Goal: Information Seeking & Learning: Learn about a topic

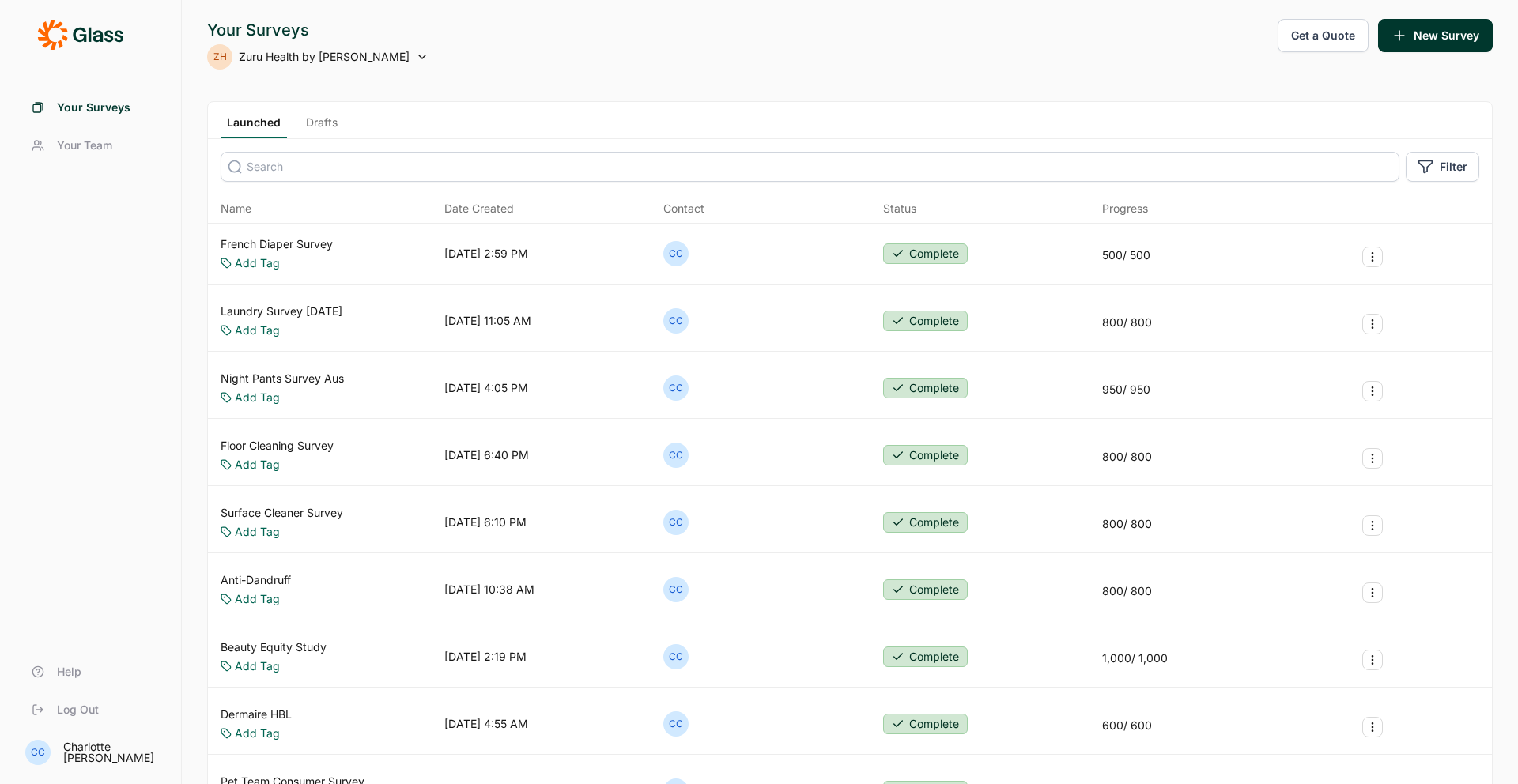
scroll to position [159, 0]
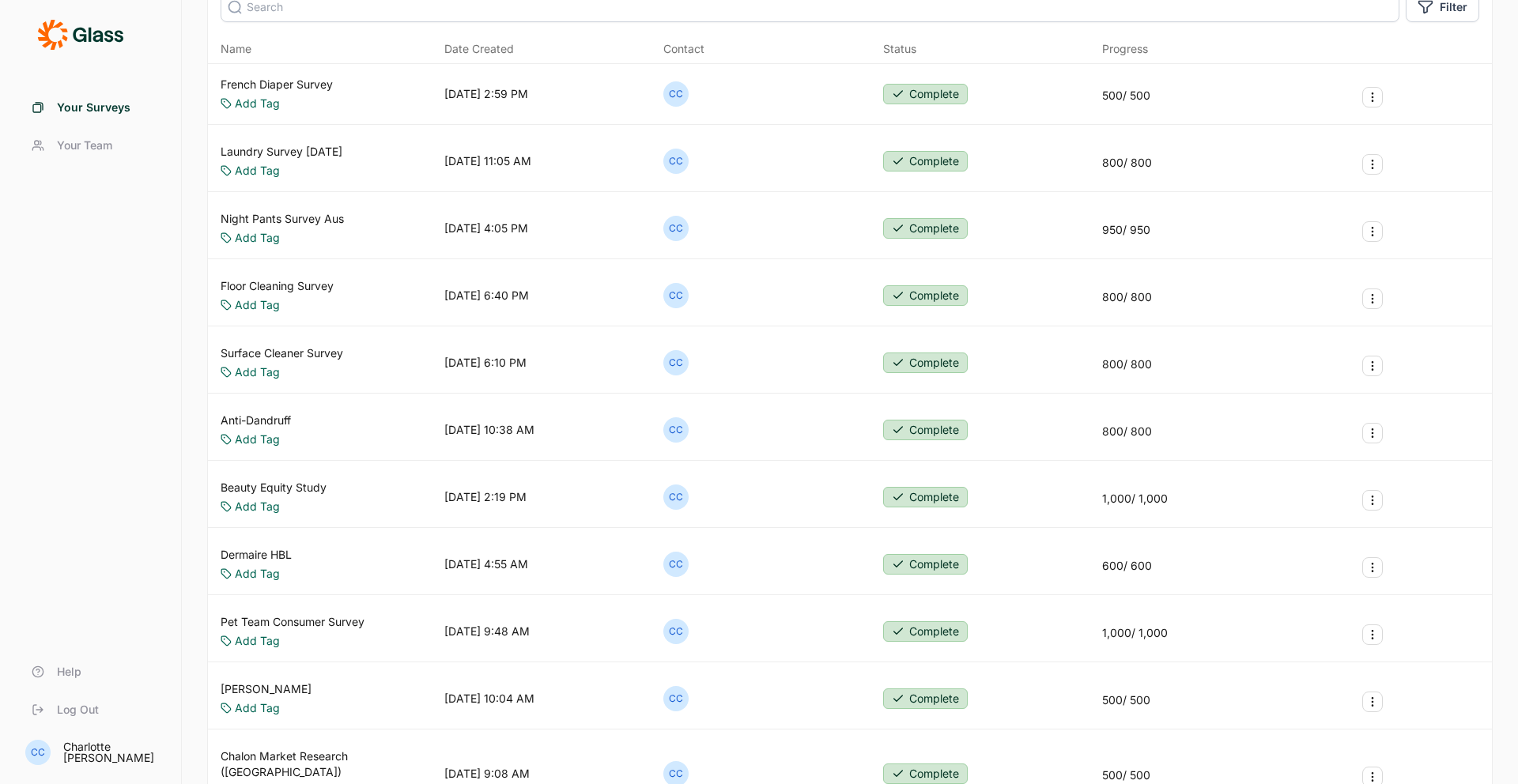
click at [279, 426] on link "Anti-Dandruff" at bounding box center [256, 420] width 70 height 16
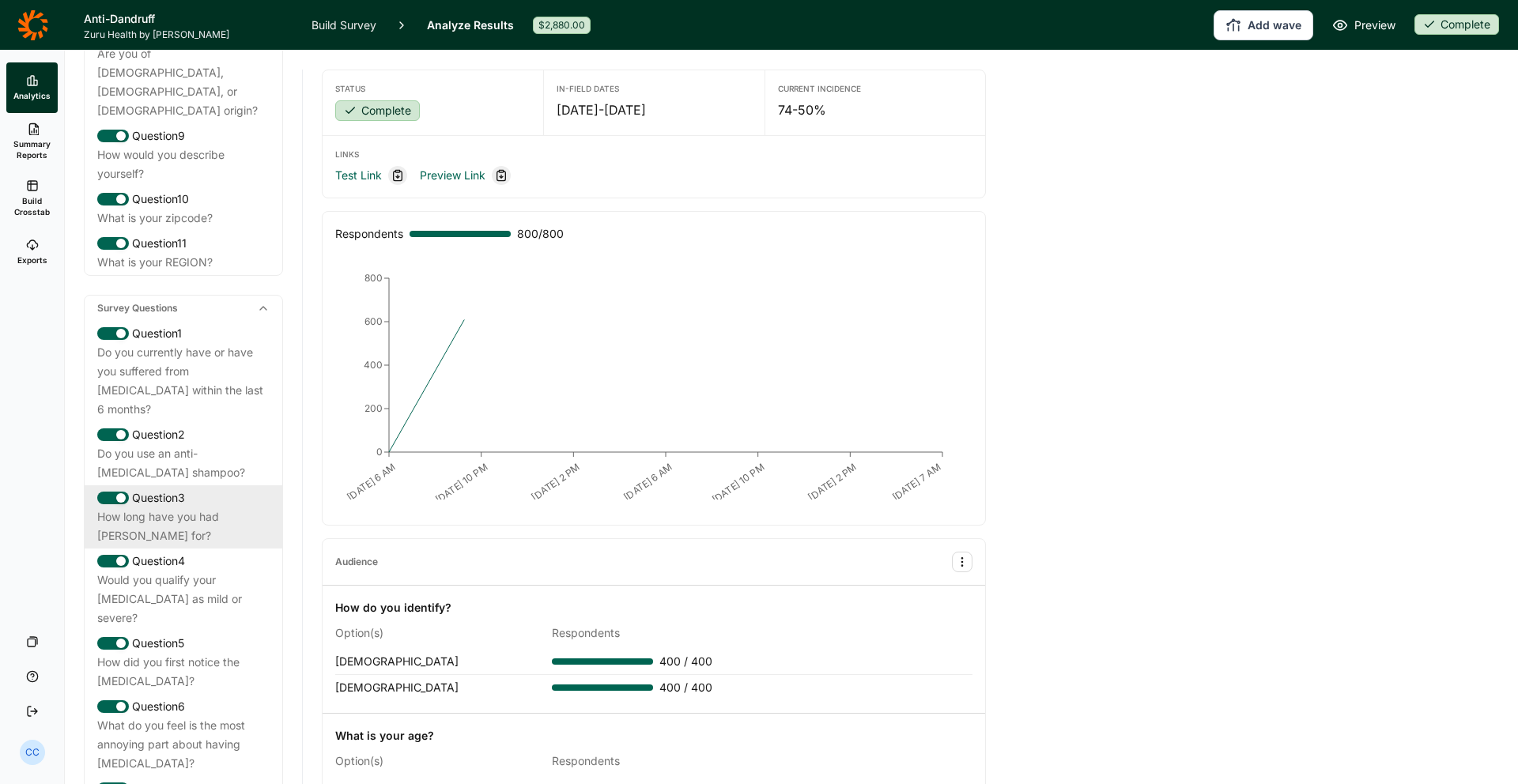
scroll to position [700, 0]
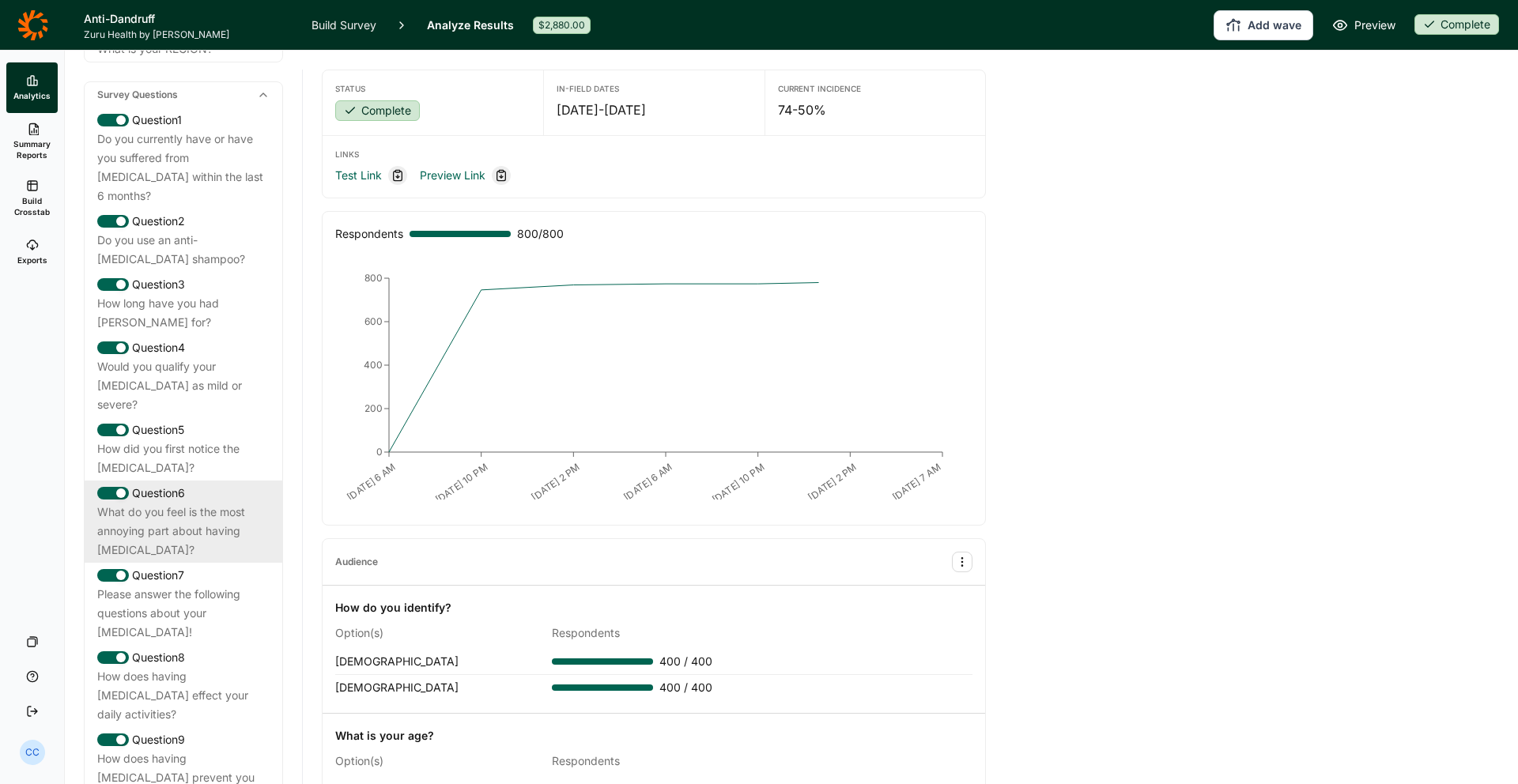
click at [223, 484] on div "Question 6" at bounding box center [183, 493] width 172 height 19
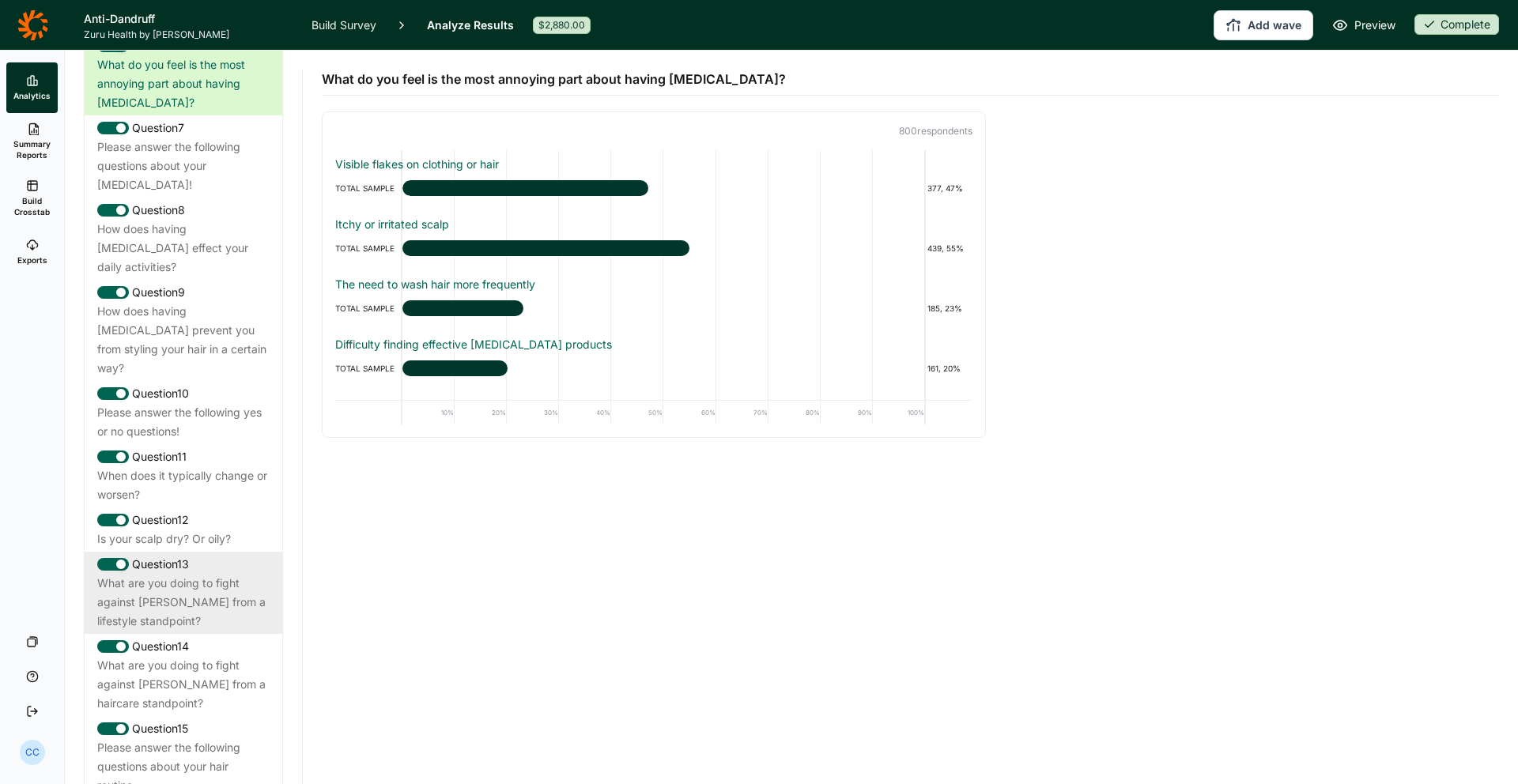
scroll to position [1156, 0]
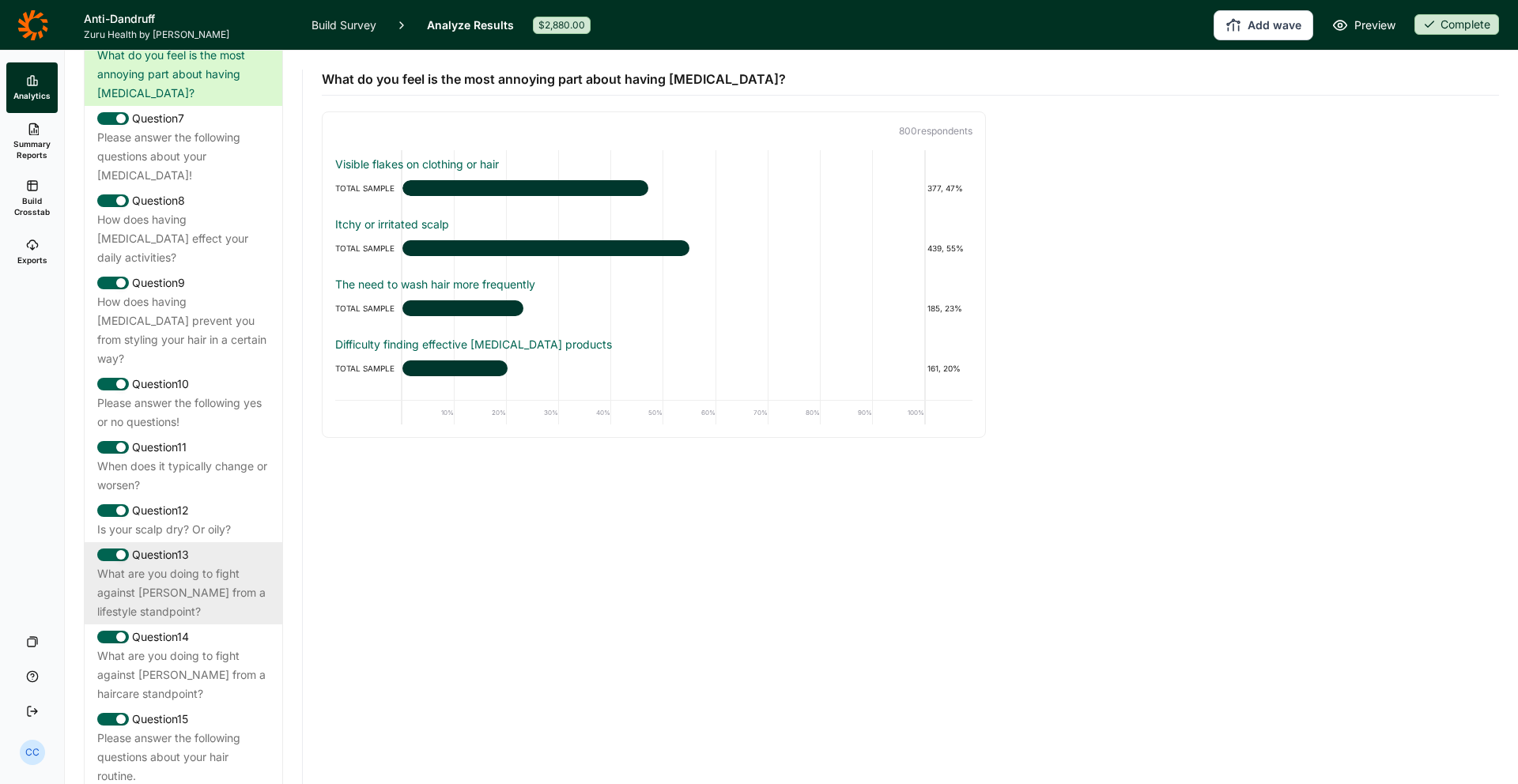
click at [231, 564] on div "What are you doing to fight against [PERSON_NAME] from a lifestyle standpoint?" at bounding box center [183, 592] width 172 height 56
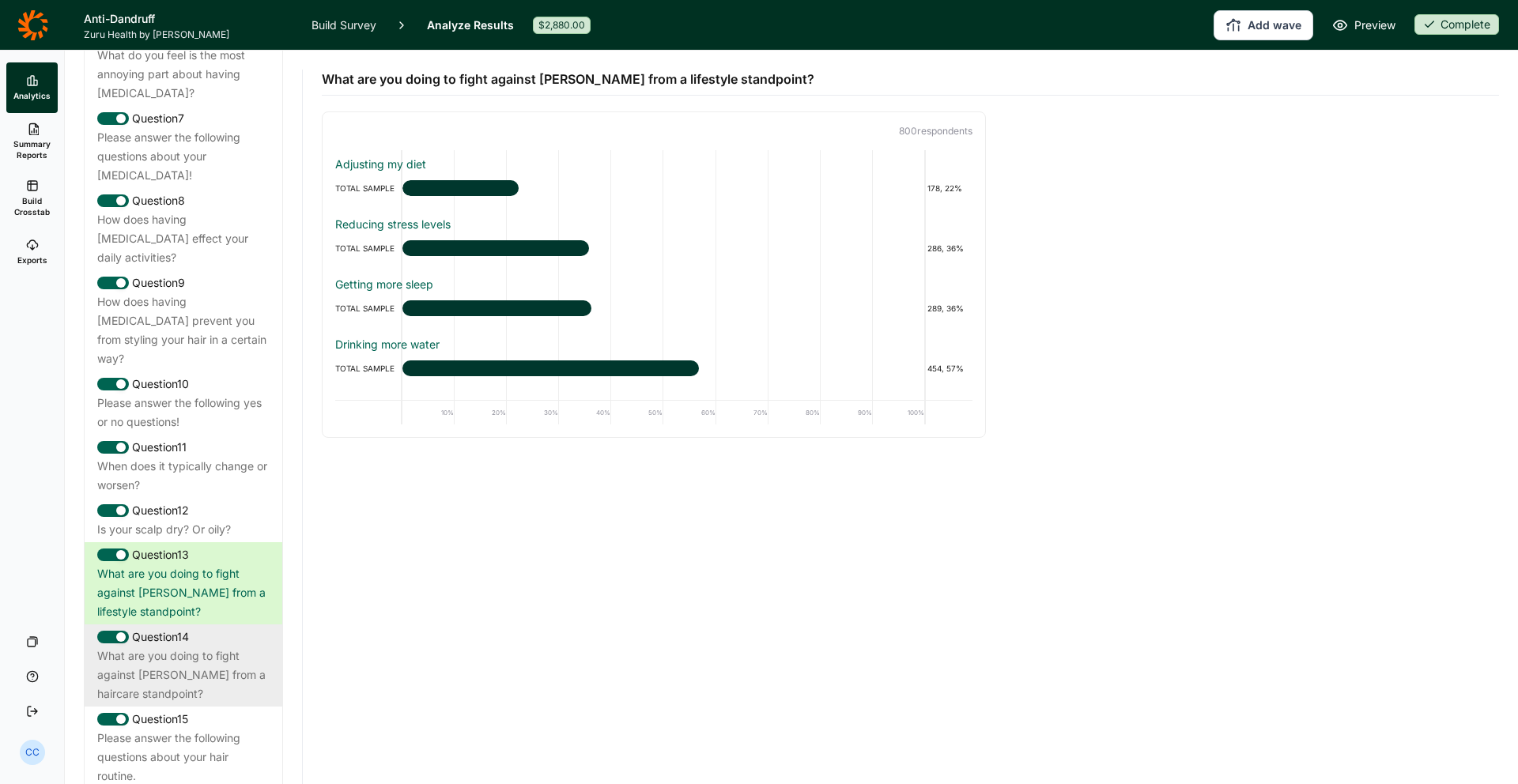
scroll to position [1263, 0]
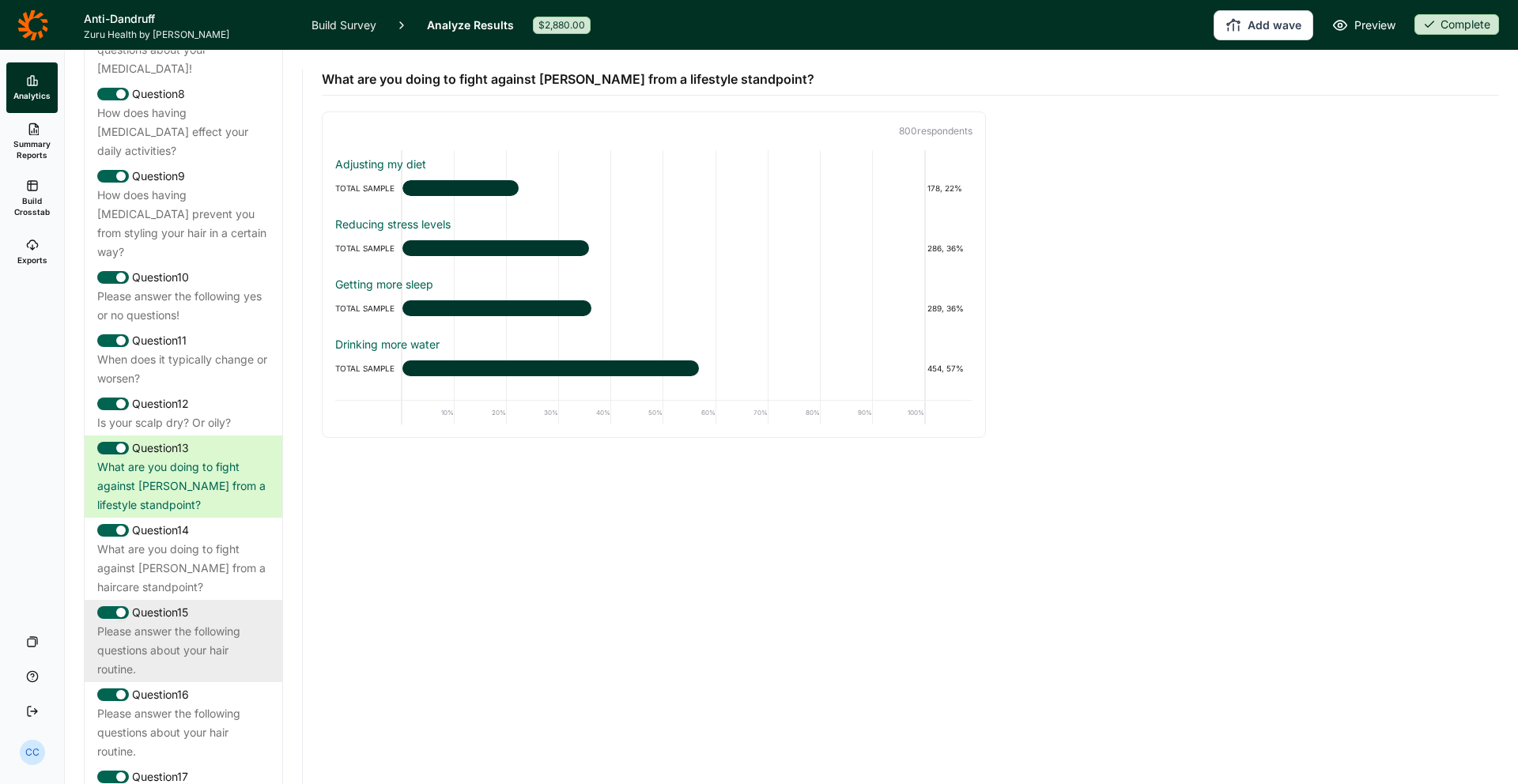
click at [250, 600] on div "Question 15 Please answer the following questions about your hair routine." at bounding box center [183, 641] width 197 height 82
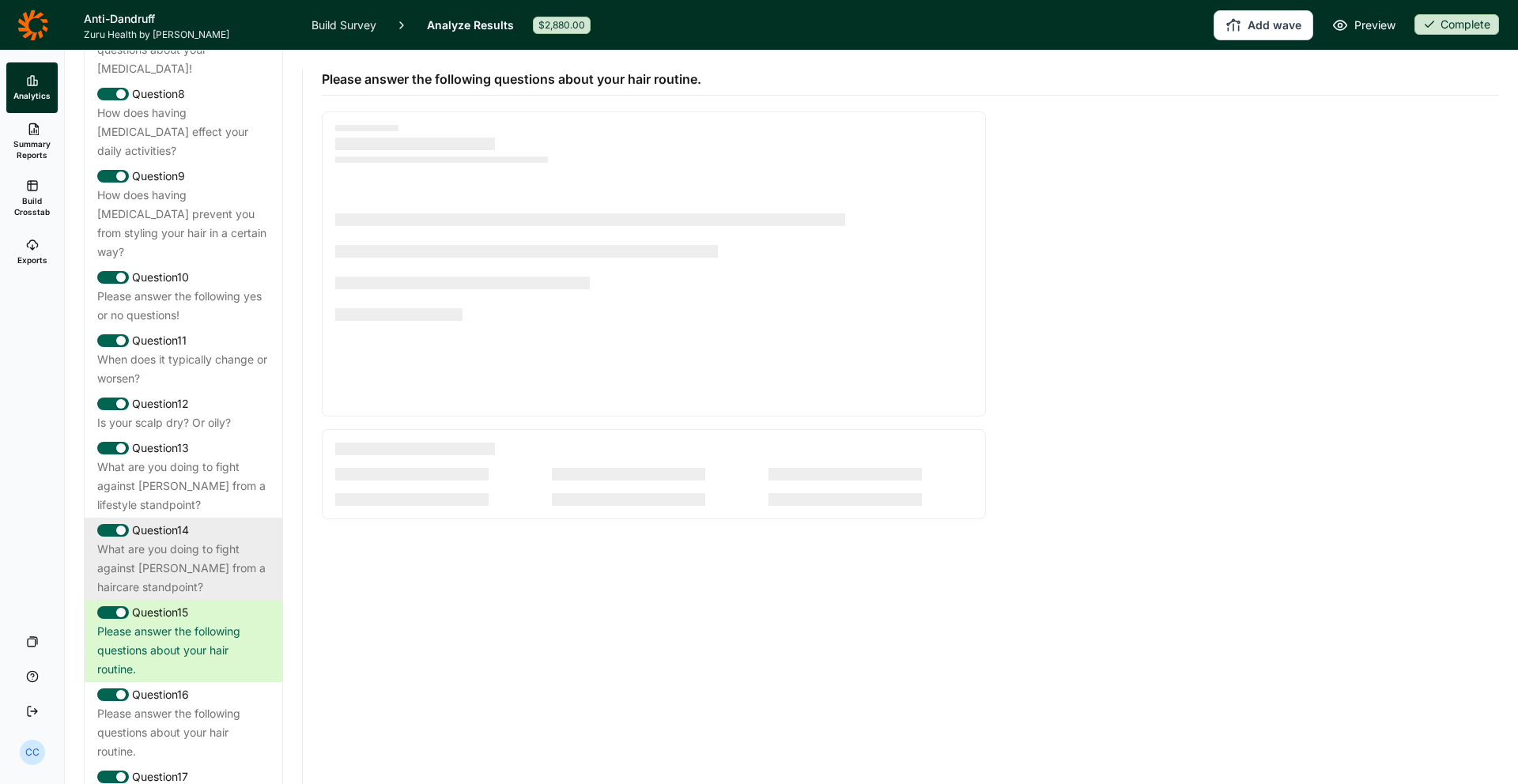
click at [248, 540] on div "What are you doing to fight against [PERSON_NAME] from a haircare standpoint?" at bounding box center [183, 567] width 172 height 56
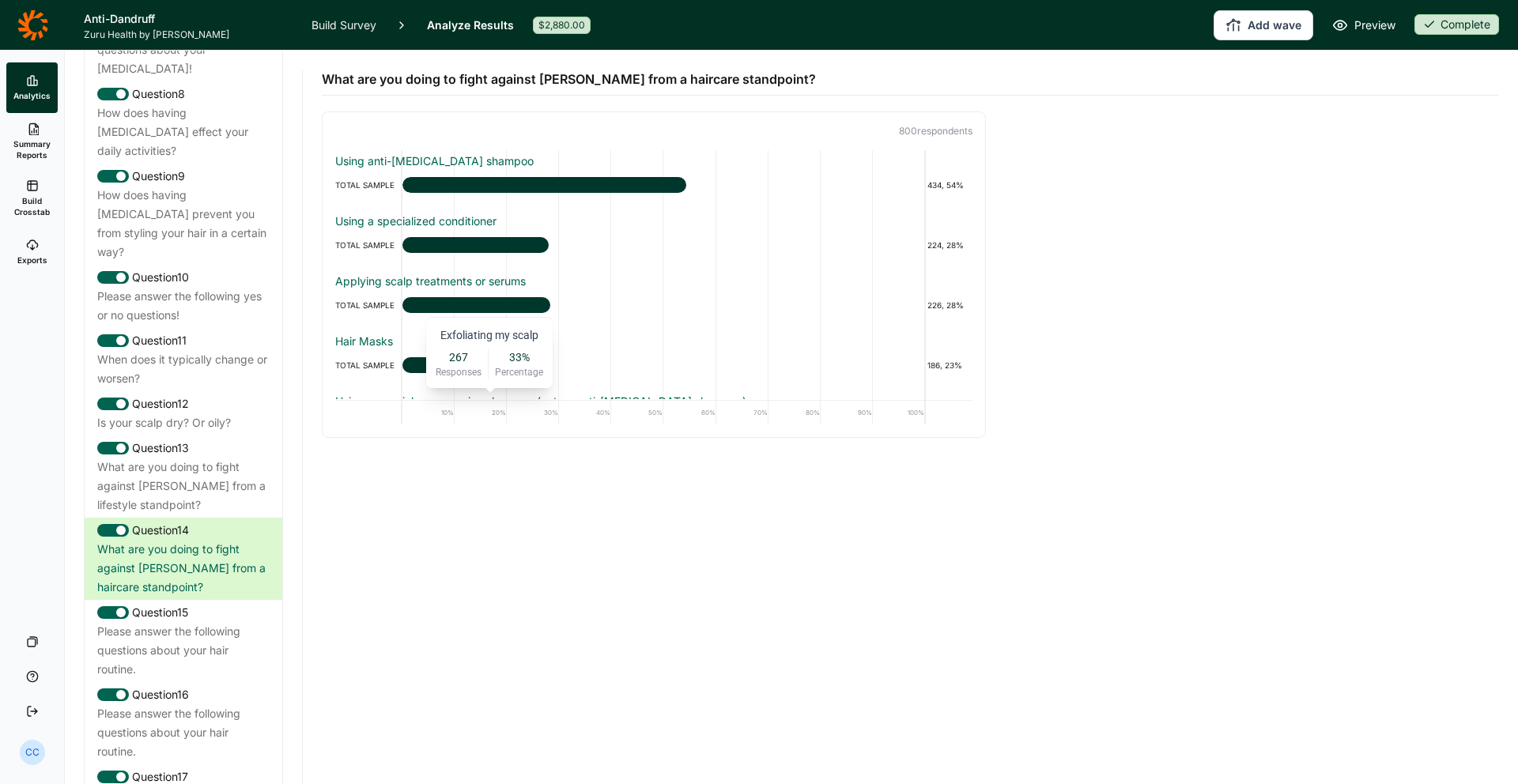
scroll to position [0, 0]
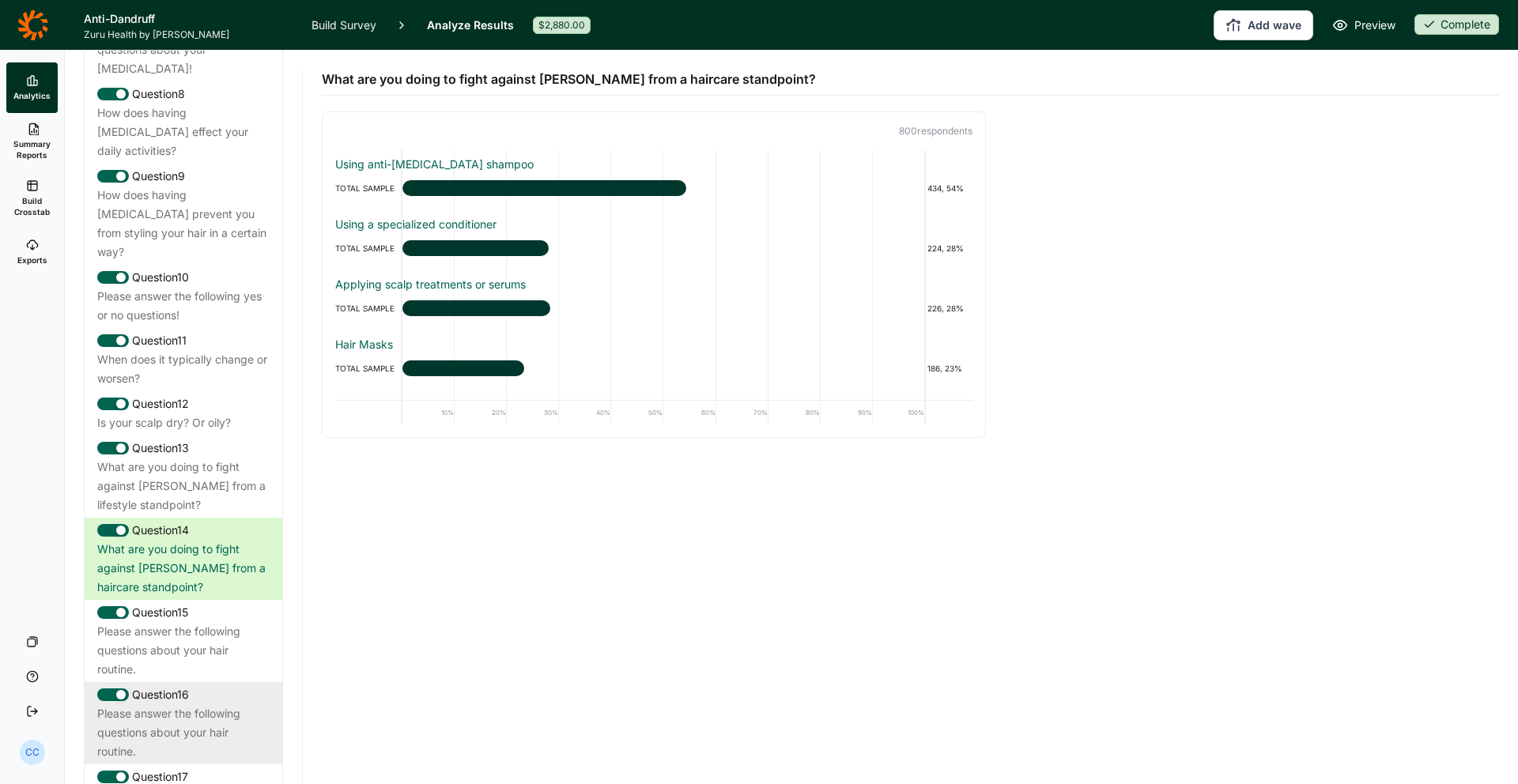
click at [245, 685] on div "Question 16" at bounding box center [183, 695] width 172 height 19
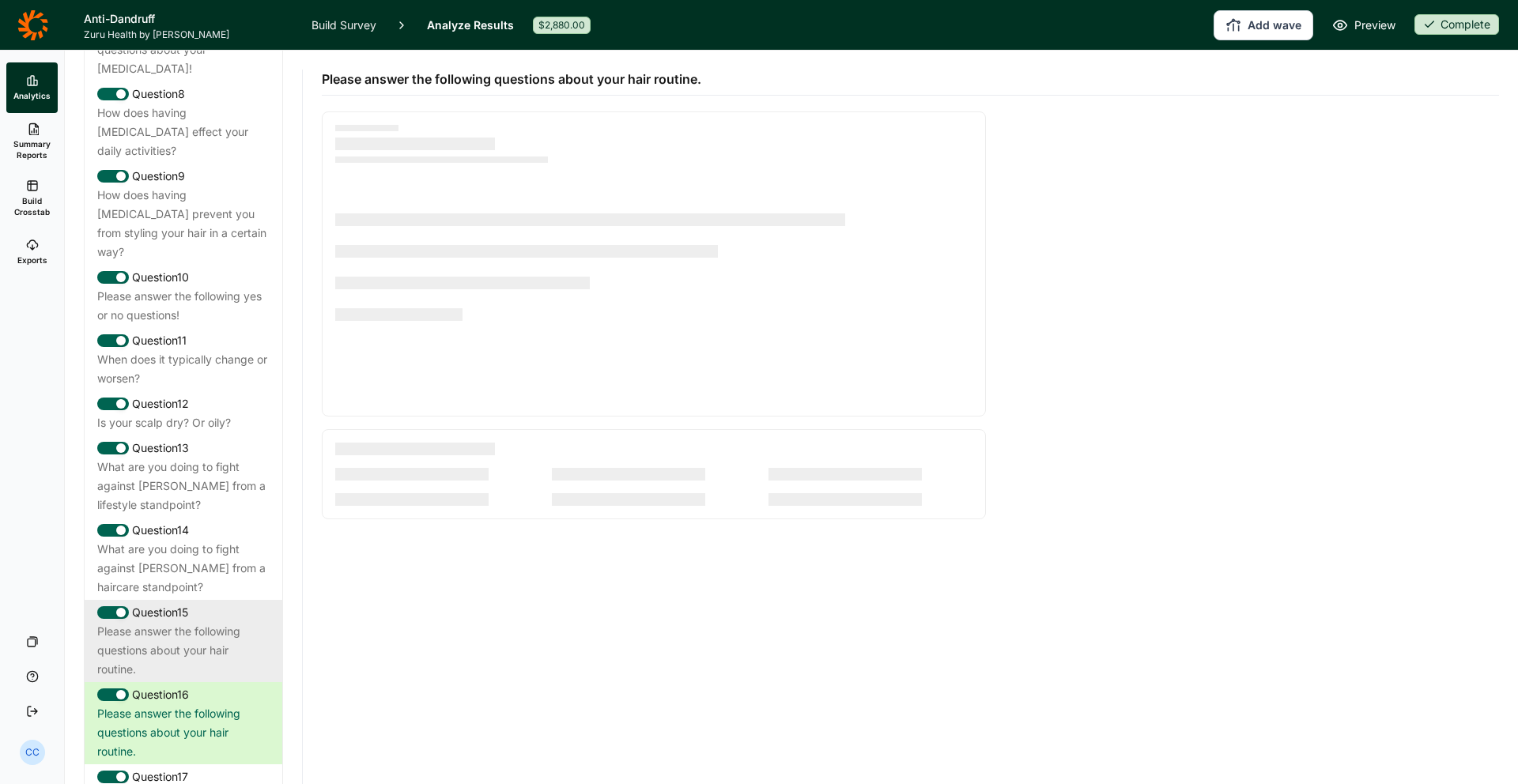
click at [243, 622] on div "Please answer the following questions about your hair routine." at bounding box center [183, 650] width 172 height 56
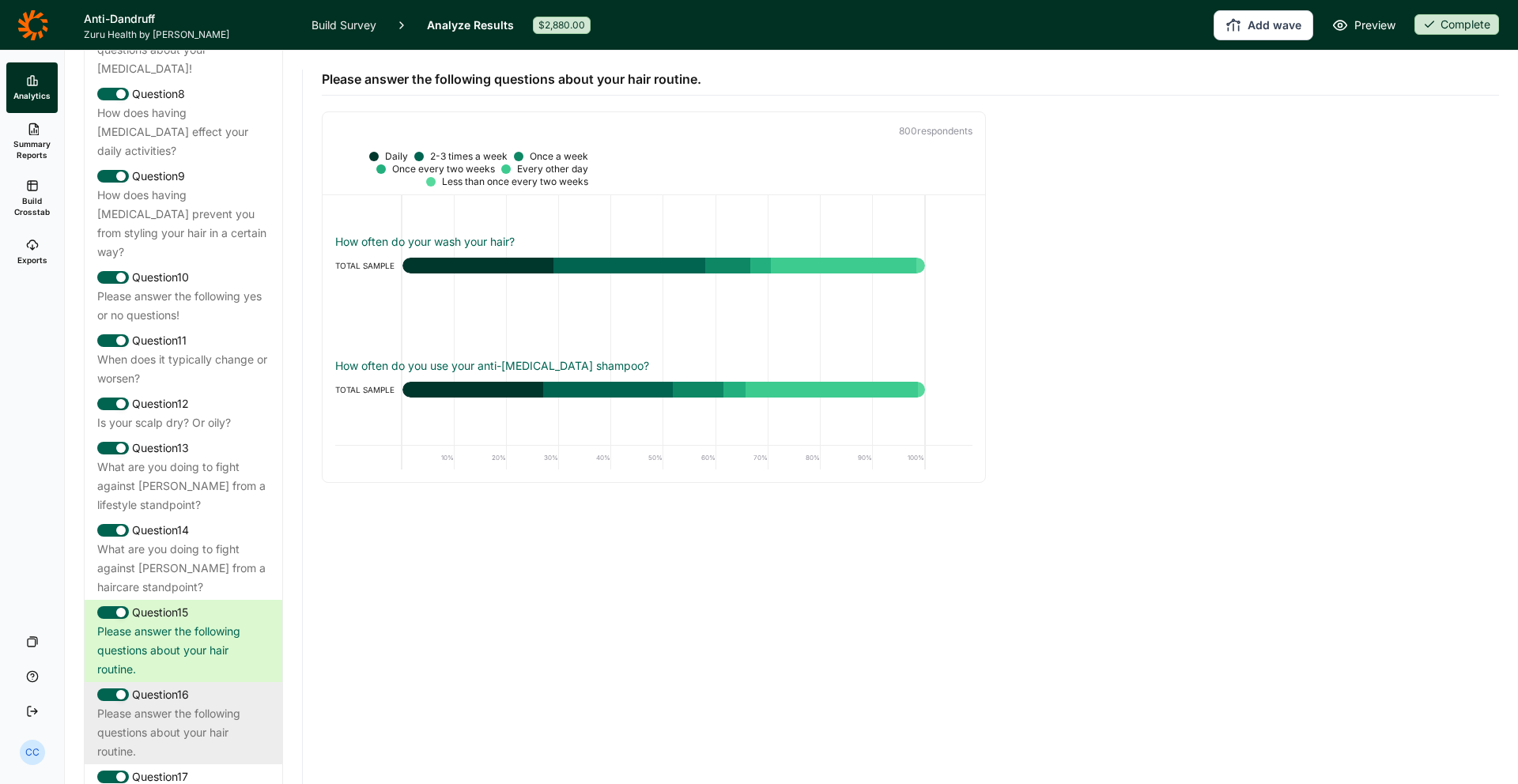
click at [188, 685] on div "Question 16" at bounding box center [183, 695] width 172 height 19
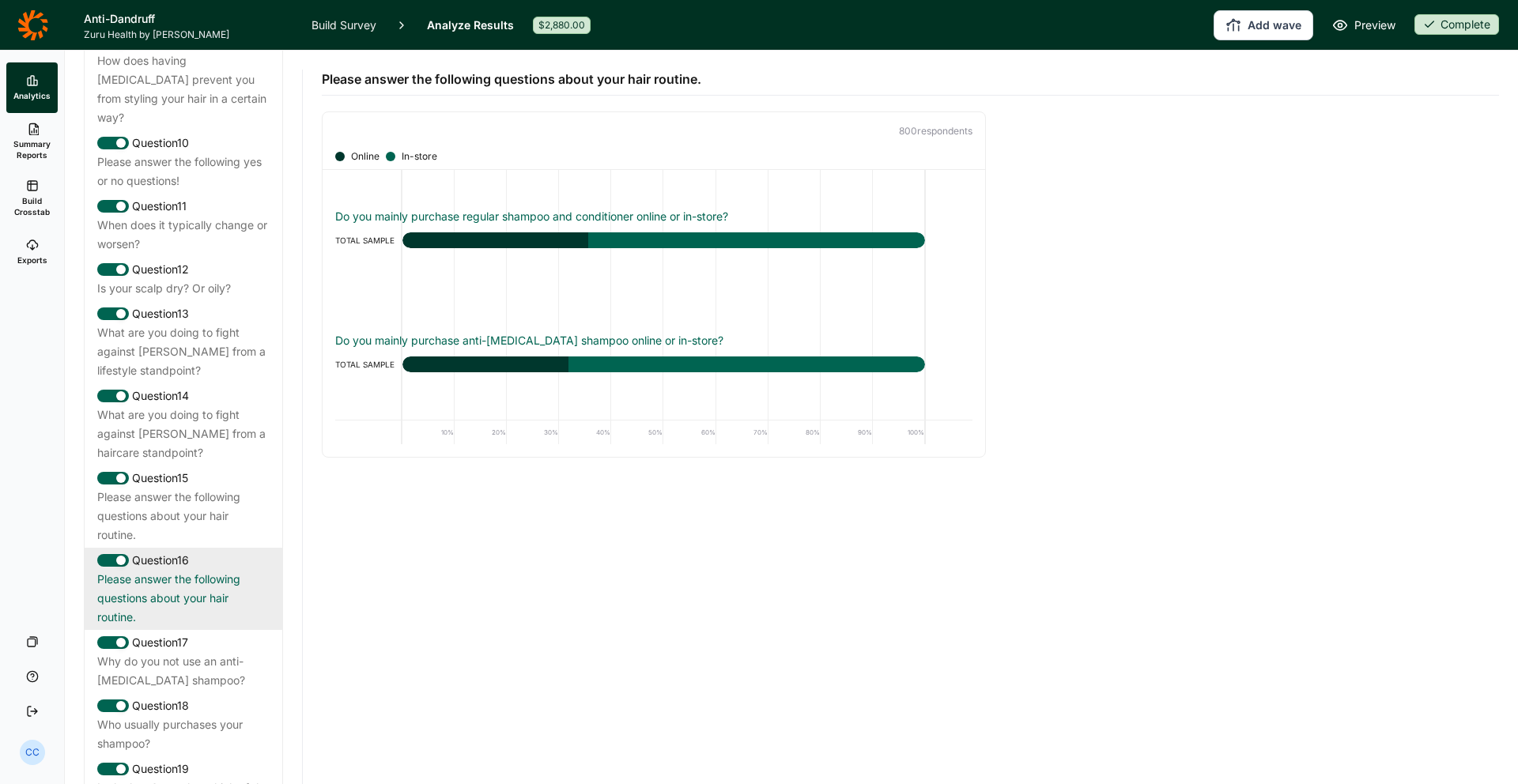
scroll to position [1407, 0]
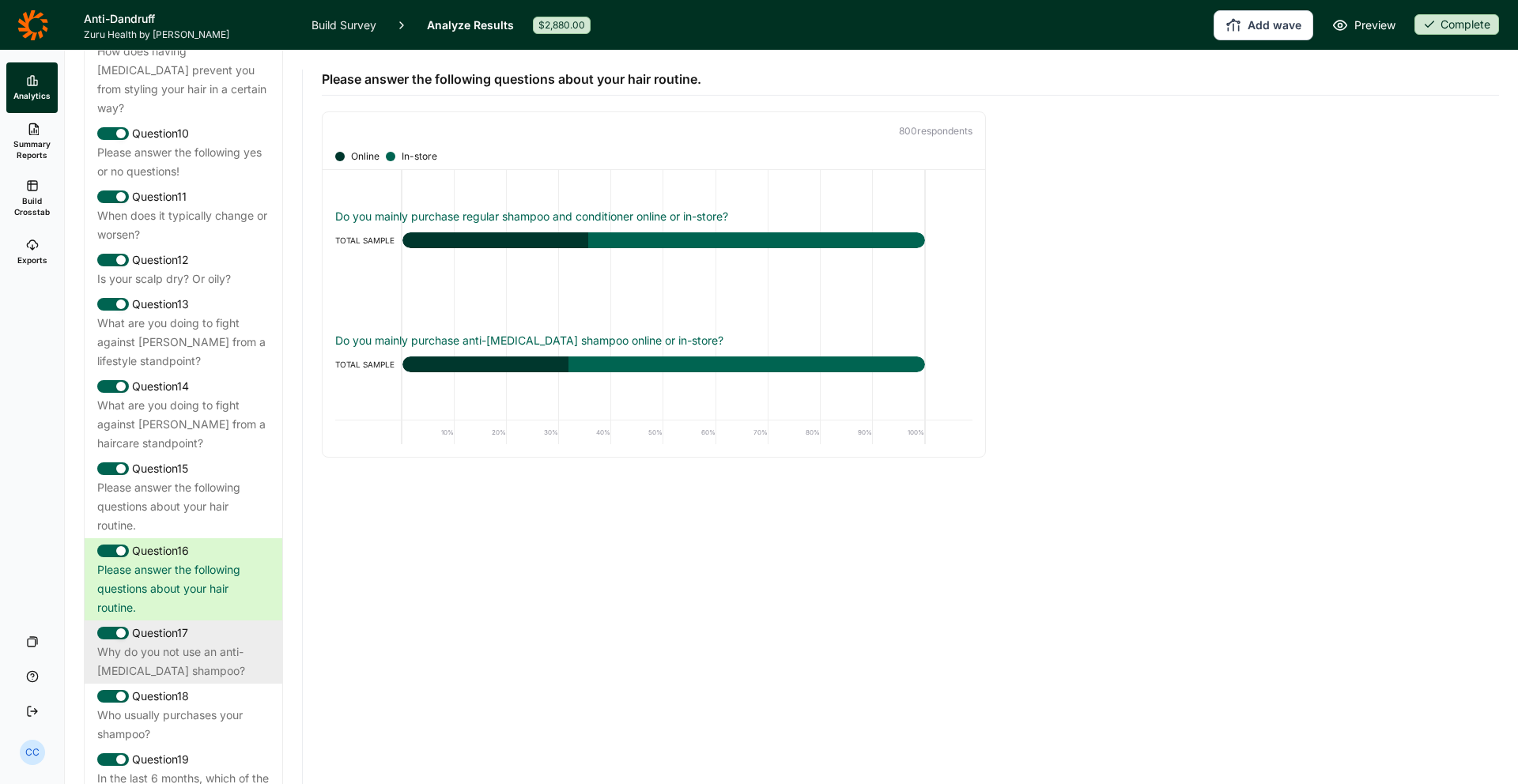
click at [225, 642] on div "Why do you not use an anti-[MEDICAL_DATA] shampoo?" at bounding box center [183, 661] width 172 height 38
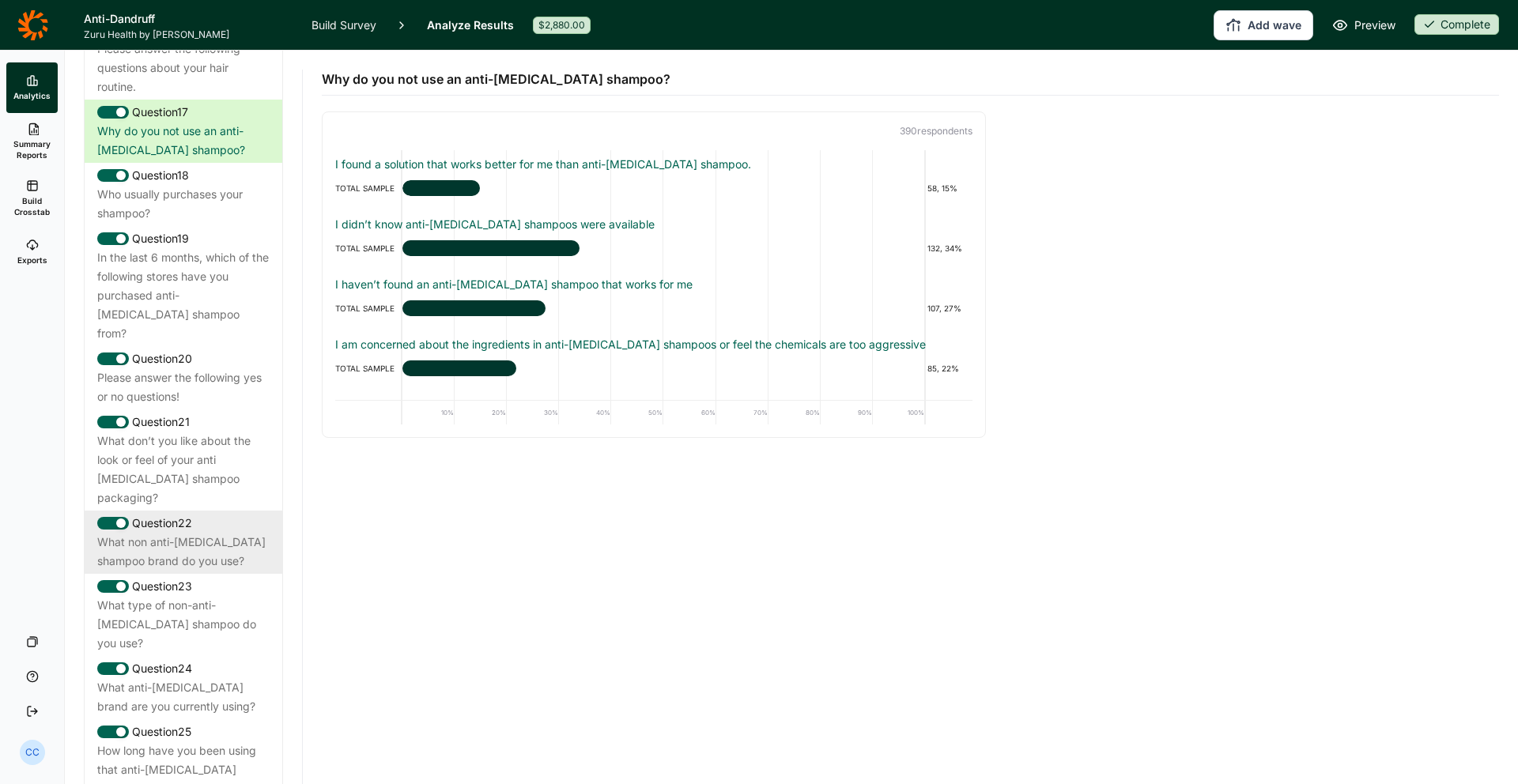
scroll to position [1929, 0]
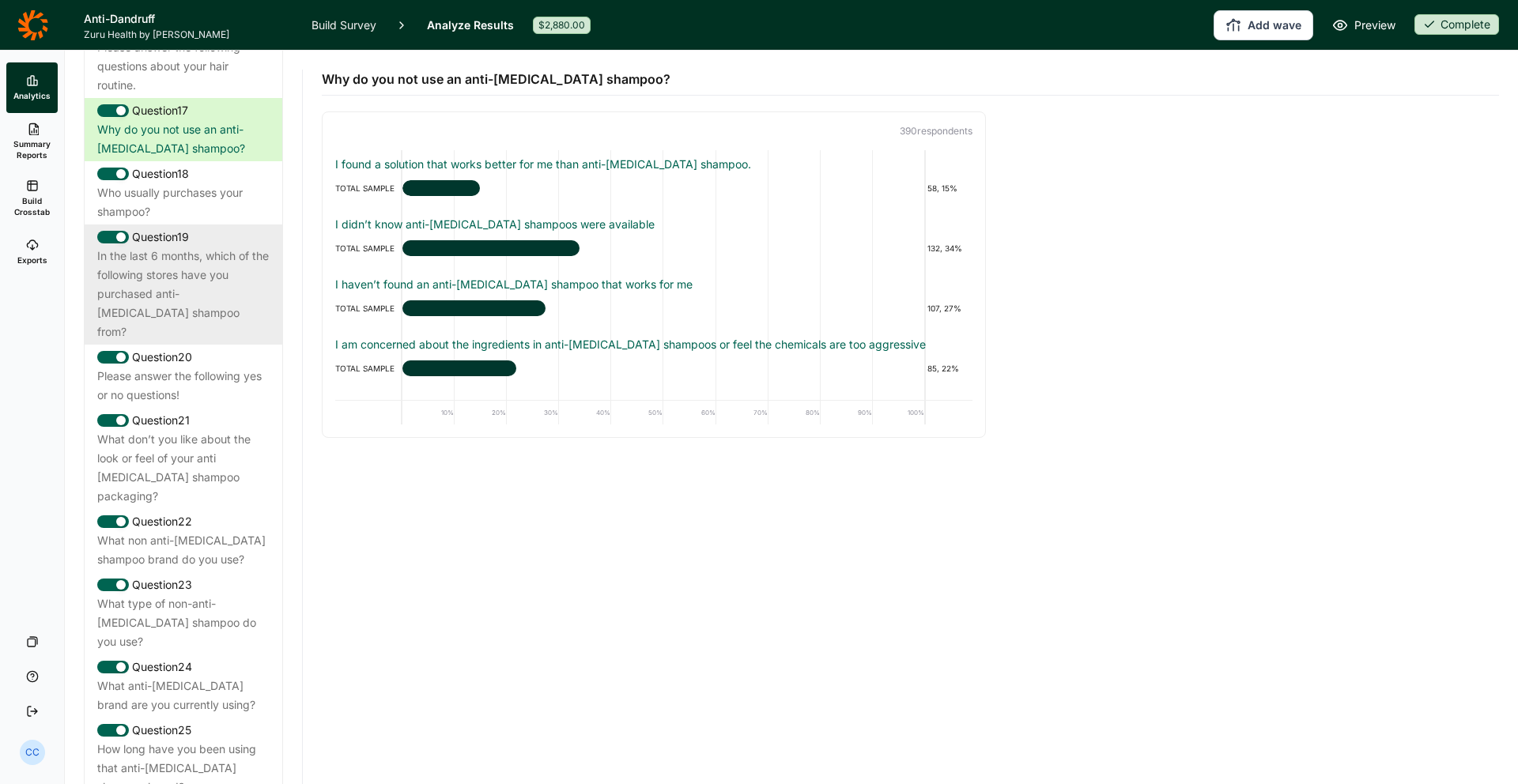
click at [206, 246] on div "In the last 6 months, which of the following stores have you purchased anti-[ME…" at bounding box center [183, 293] width 172 height 94
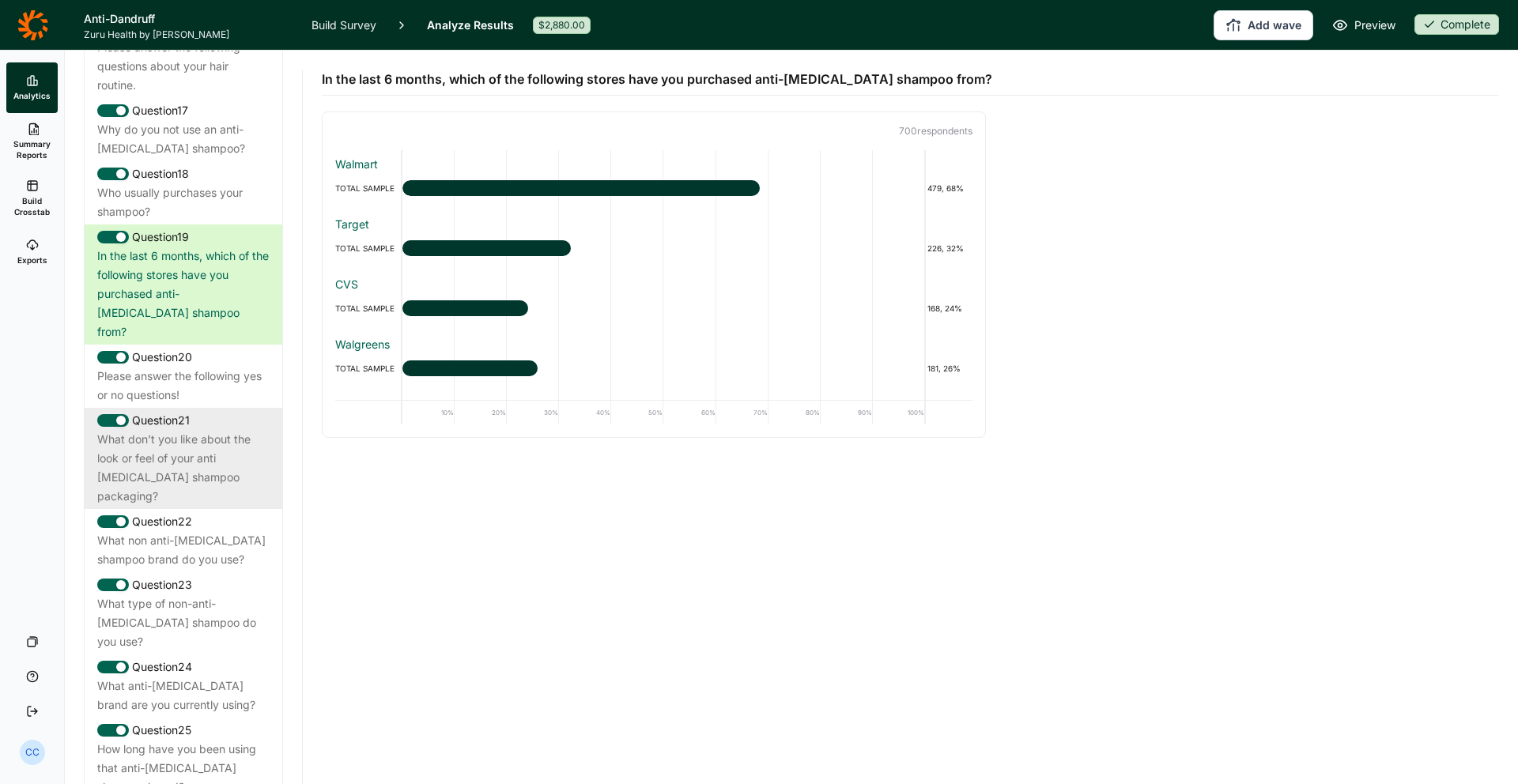
click at [246, 430] on div "What don’t you like about the look or feel of your anti [MEDICAL_DATA] shampoo …" at bounding box center [183, 468] width 172 height 76
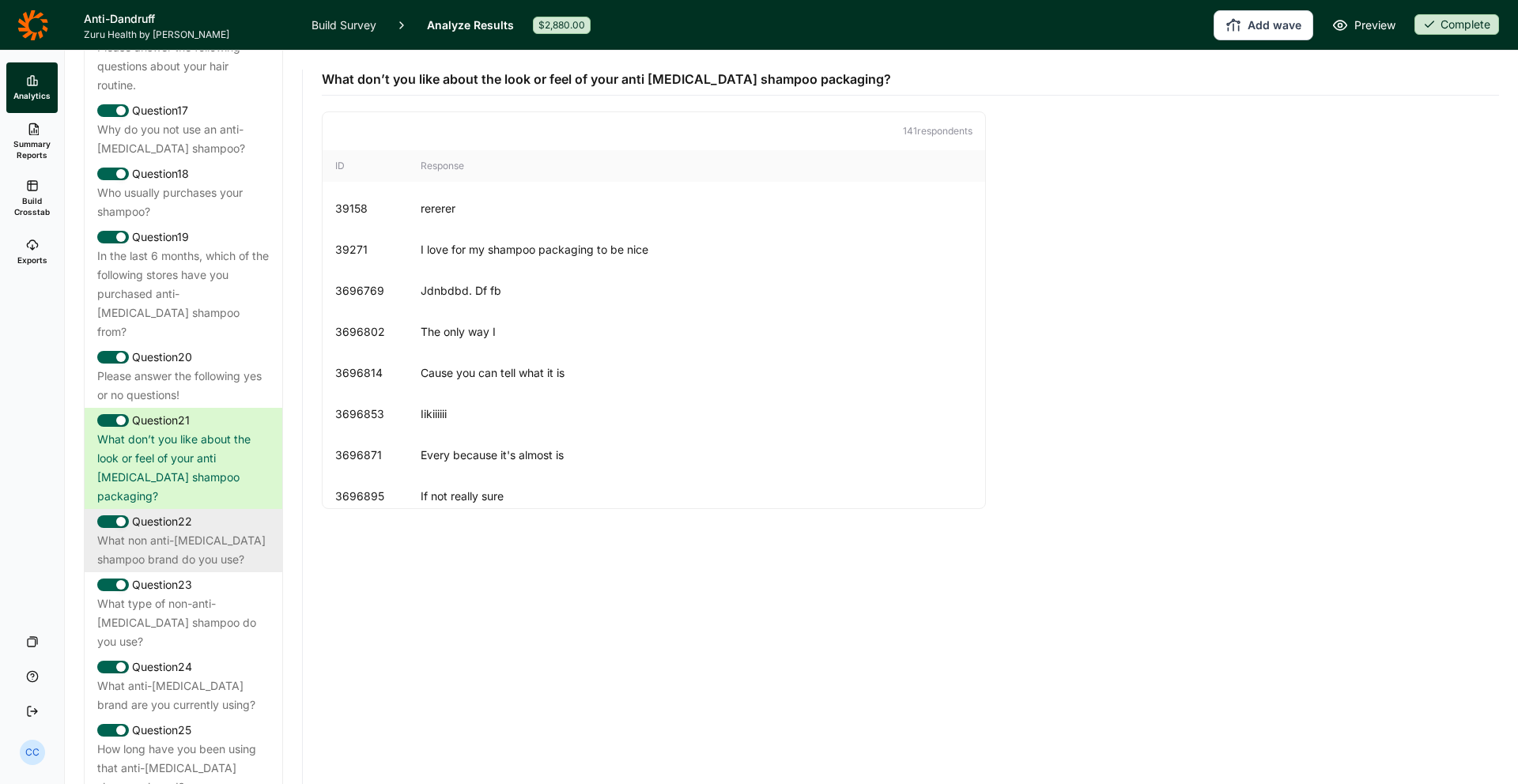
click at [231, 531] on div "What non anti-[MEDICAL_DATA] shampoo brand do you use?" at bounding box center [183, 550] width 172 height 38
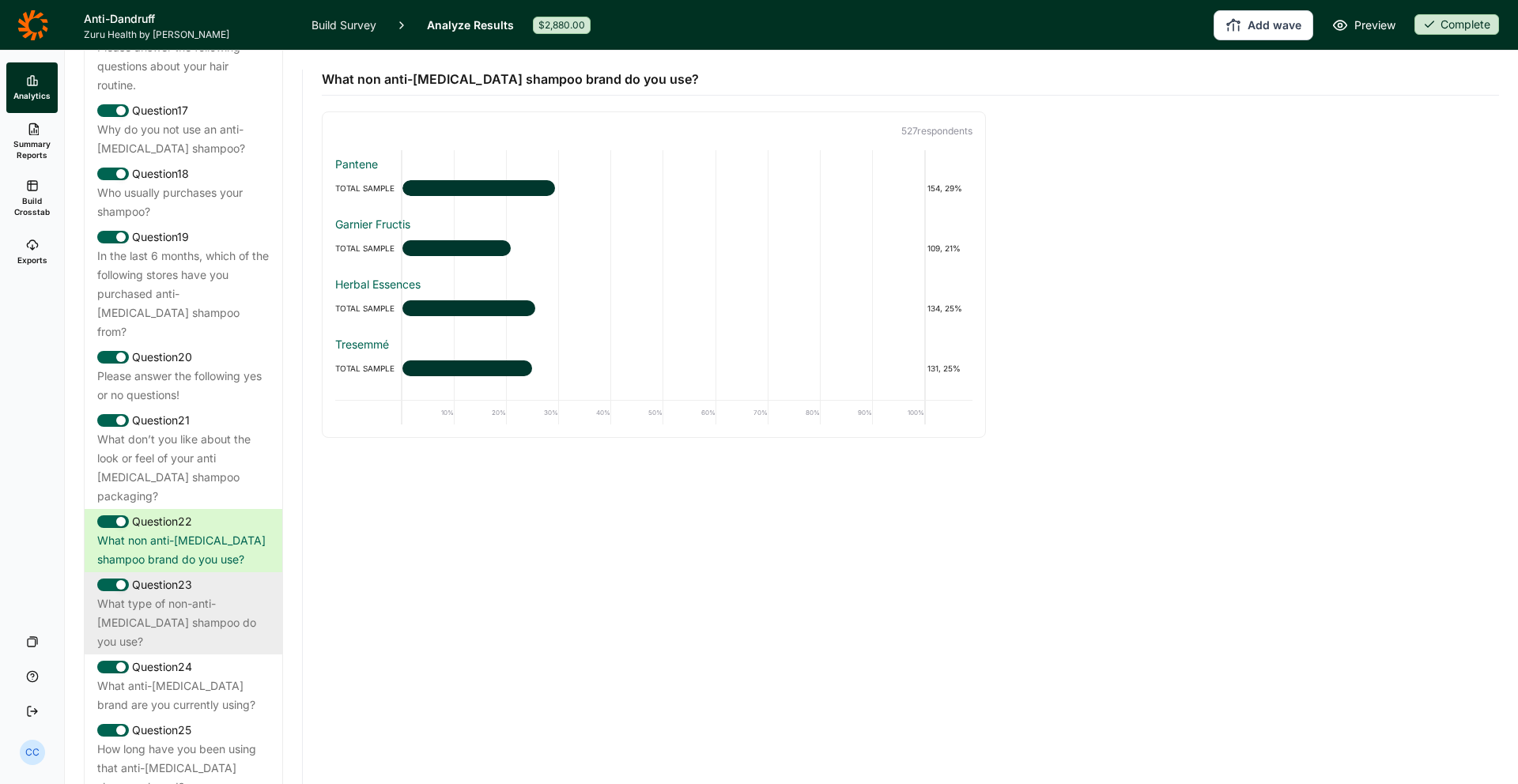
click at [189, 575] on div "Question 23" at bounding box center [183, 584] width 172 height 19
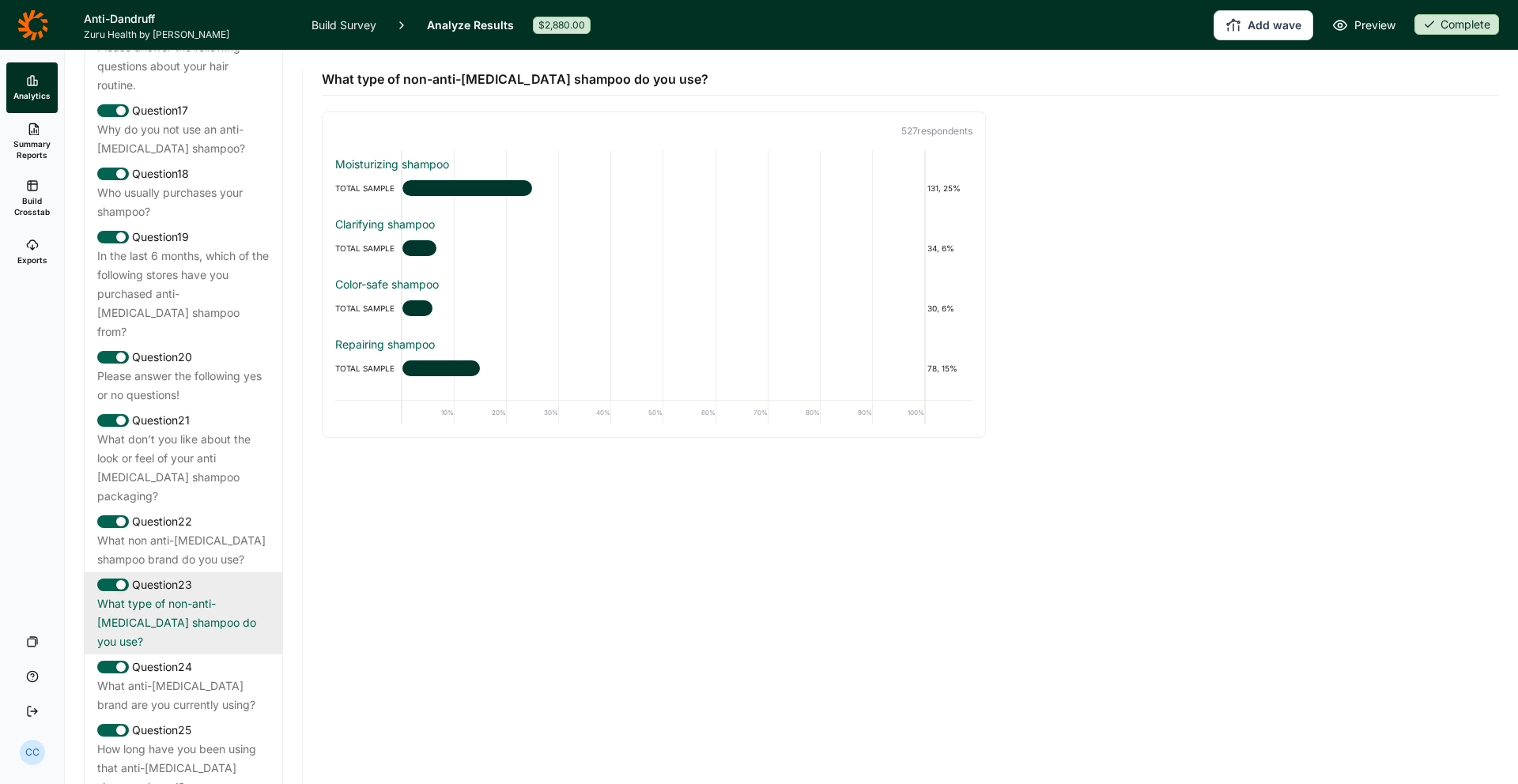
scroll to position [1958, 0]
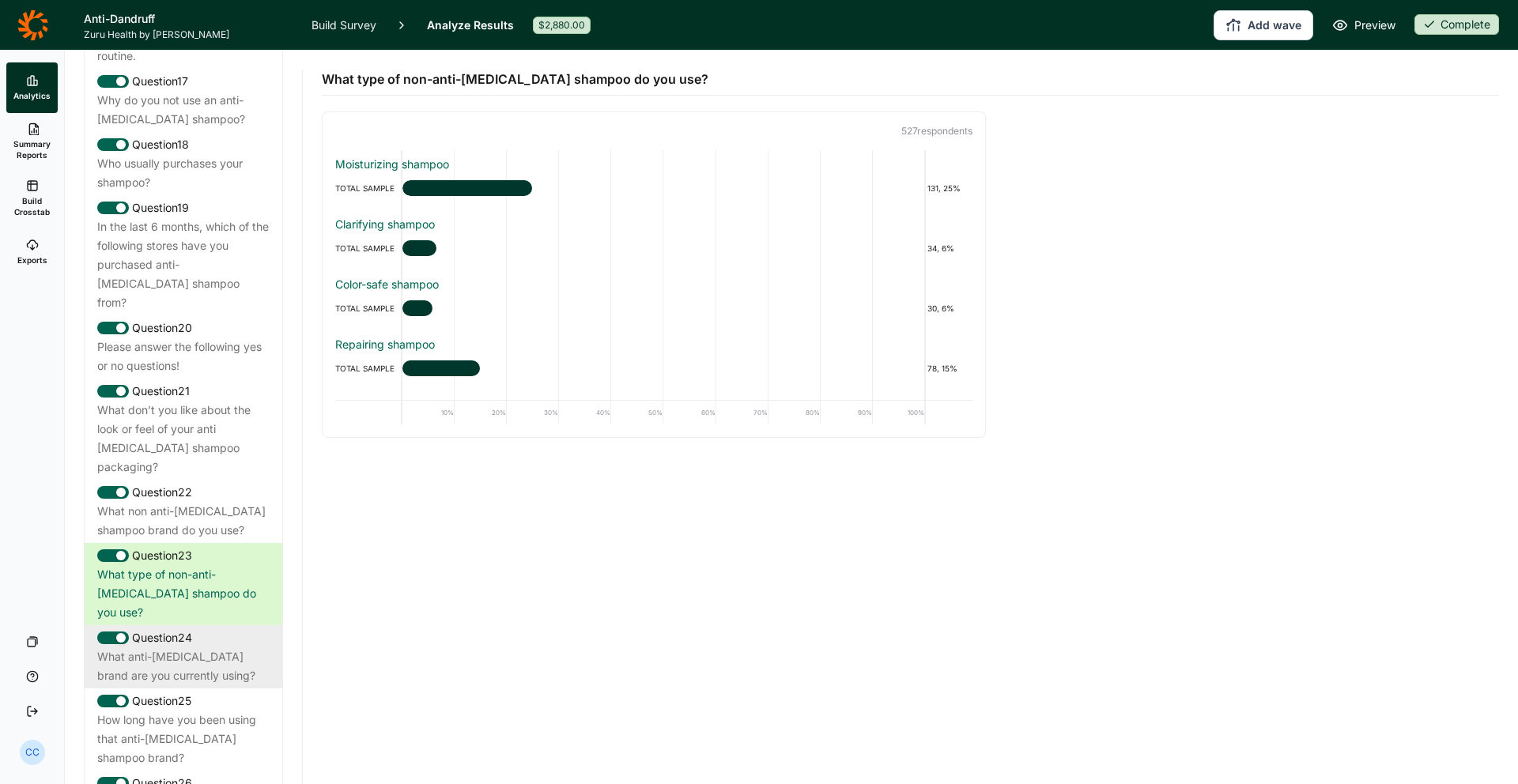
click at [243, 628] on div "Question 24" at bounding box center [183, 637] width 172 height 19
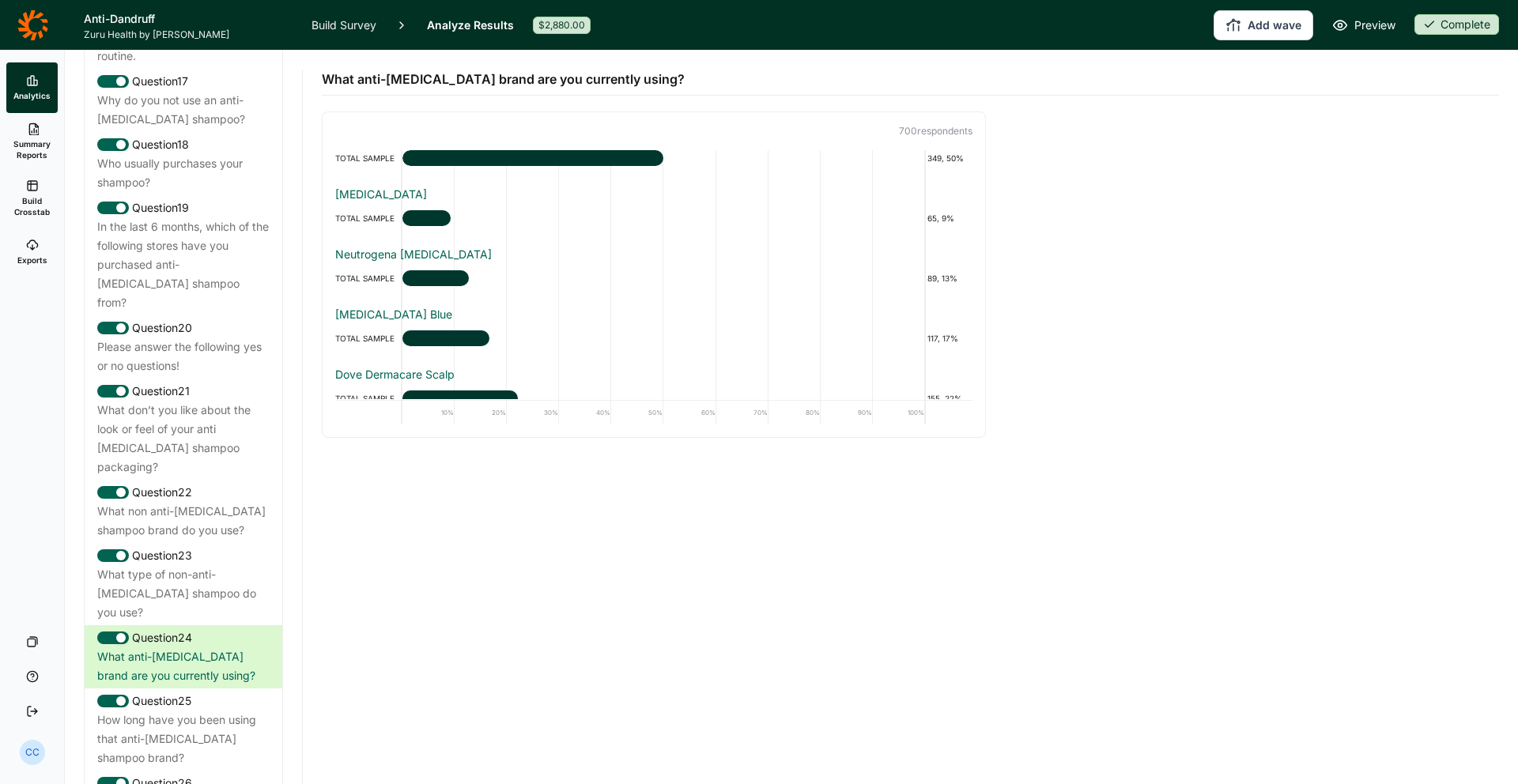
scroll to position [0, 0]
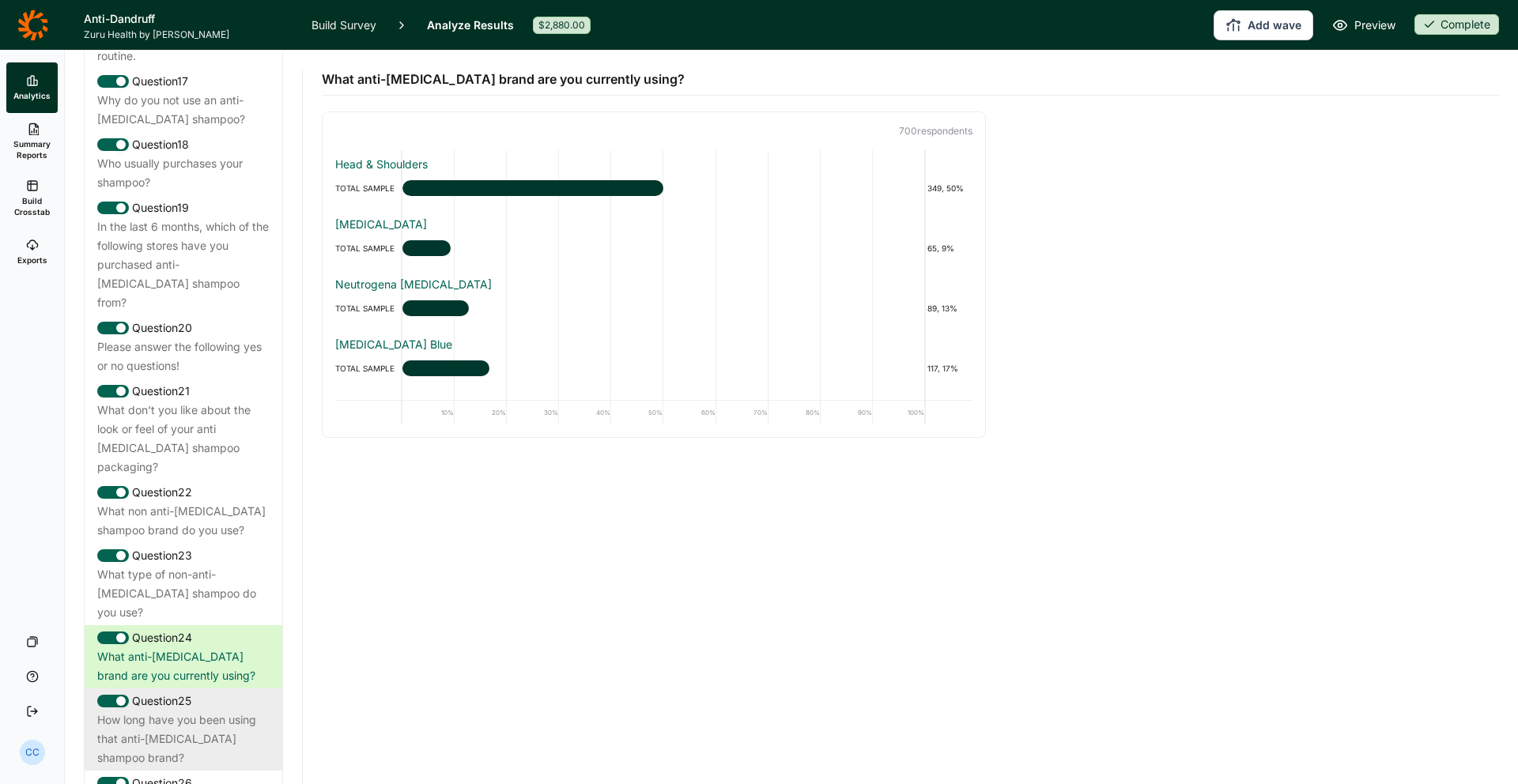
click at [260, 691] on div "Question 25" at bounding box center [183, 701] width 172 height 19
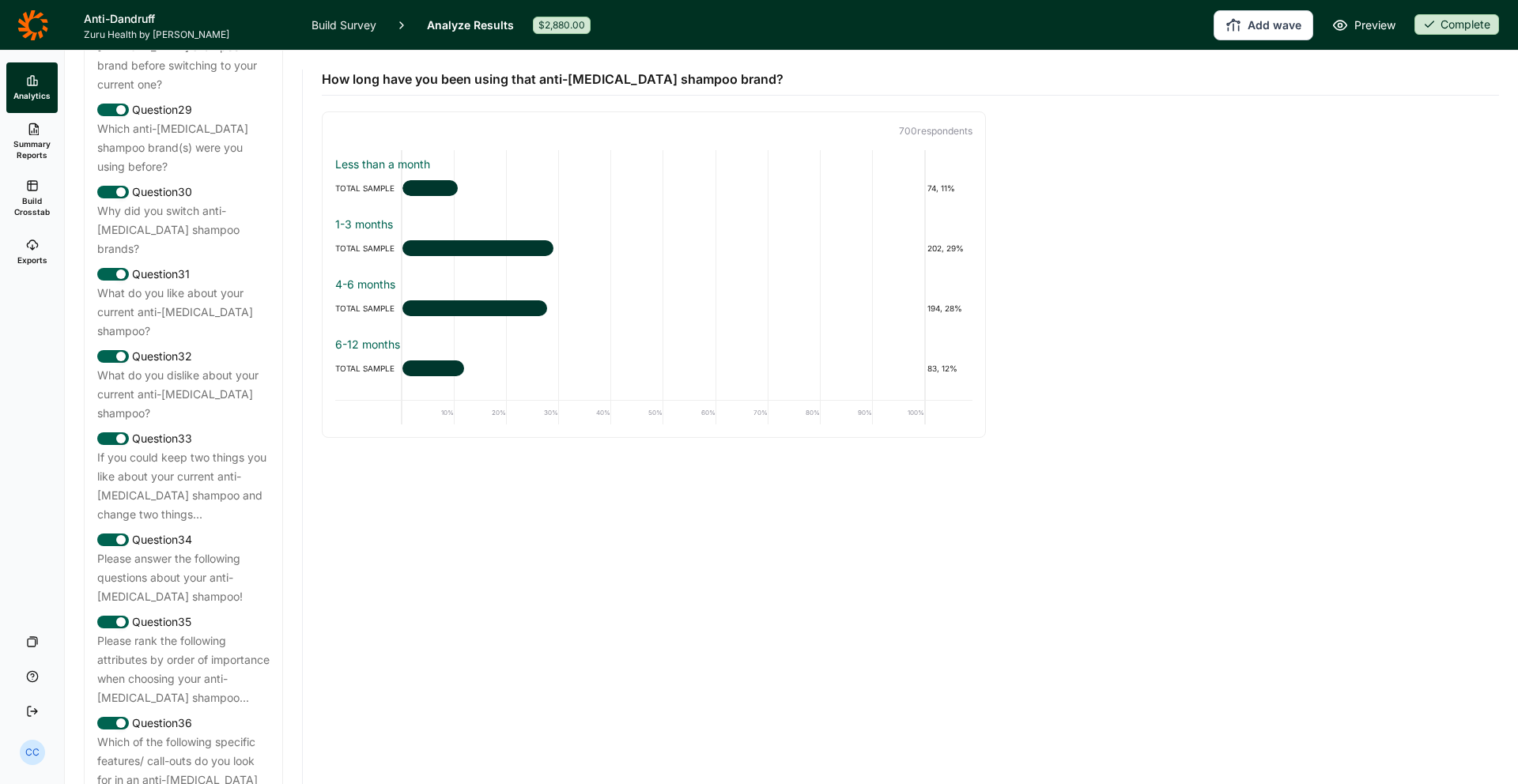
scroll to position [2938, 0]
